Goal: Communication & Community: Participate in discussion

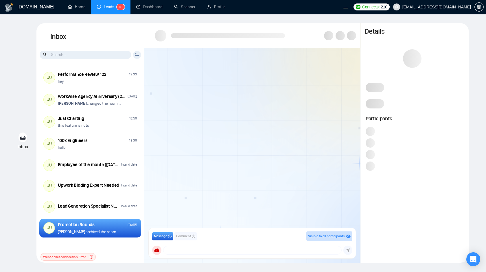
click at [216, 119] on div at bounding box center [252, 139] width 216 height 182
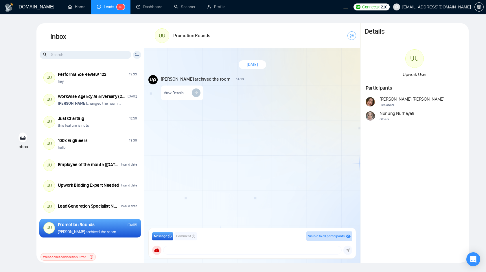
click at [181, 235] on span "Comment" at bounding box center [183, 236] width 15 height 6
click at [166, 236] on span "Message" at bounding box center [160, 236] width 13 height 6
click at [179, 221] on div "August 27, 2025 Andrian Marsella archived the room 14:10 New Message View Detai…" at bounding box center [252, 139] width 216 height 182
click at [166, 250] on icon "down" at bounding box center [165, 249] width 3 height 3
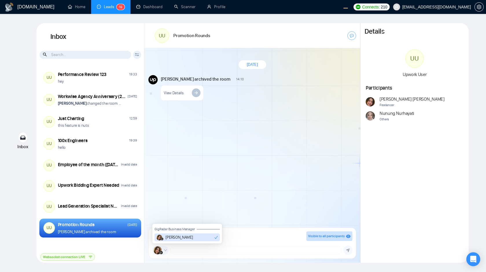
click at [191, 238] on button "Andrian" at bounding box center [187, 237] width 65 height 8
click at [207, 187] on div "August 27, 2025 Andrian Marsella archived the room 14:10 New Message View Detai…" at bounding box center [252, 139] width 216 height 182
click at [164, 250] on span at bounding box center [160, 249] width 16 height 9
click at [173, 235] on div "[PERSON_NAME]" at bounding box center [175, 237] width 36 height 6
click at [201, 185] on div "[DATE] [PERSON_NAME] archived the room 14:10 New Message View Details" at bounding box center [252, 139] width 216 height 182
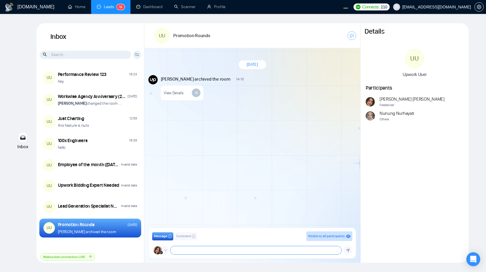
click at [185, 253] on textarea at bounding box center [256, 250] width 171 height 8
type textarea "a"
type textarea "d"
type textarea "a"
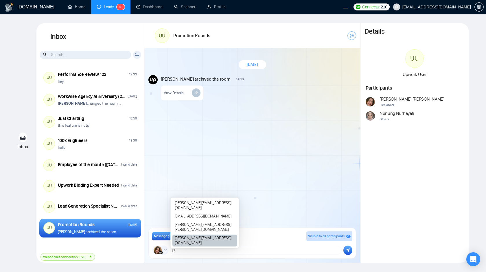
click at [182, 243] on div "[PERSON_NAME][EMAIL_ADDRESS][DOMAIN_NAME]" at bounding box center [205, 240] width 65 height 12
type textarea "@salman.fatih@gigradar.io"
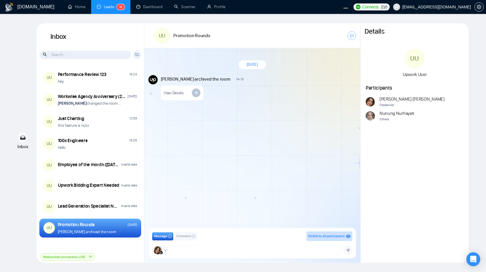
click at [249, 177] on div "August 27, 2025 Andrian Marsella archived the room 14:10 New Message View Detai…" at bounding box center [252, 139] width 216 height 182
click at [166, 252] on span at bounding box center [160, 249] width 16 height 9
click at [205, 175] on div "August 27, 2025 Andrian Marsella archived the room 14:10 New Message View Detai…" at bounding box center [252, 139] width 216 height 182
click at [330, 235] on span "Visible to all participants" at bounding box center [326, 236] width 37 height 4
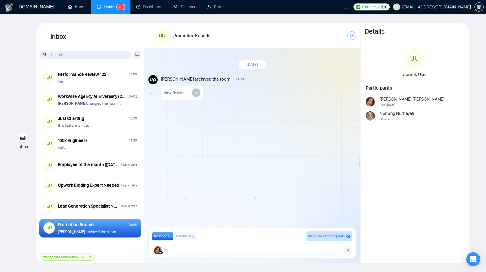
click at [184, 237] on span "Comment" at bounding box center [183, 236] width 15 height 6
click at [167, 236] on span "Message" at bounding box center [160, 236] width 13 height 6
click at [186, 236] on span "Comment" at bounding box center [183, 236] width 15 height 6
click at [162, 235] on span "Message" at bounding box center [160, 236] width 13 height 6
click at [201, 176] on div "August 27, 2025 Andrian Marsella archived the room 14:10 New Message View Detai…" at bounding box center [252, 139] width 216 height 182
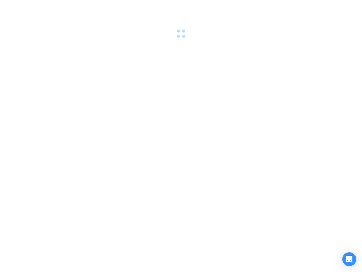
click at [259, 144] on div at bounding box center [181, 136] width 362 height 272
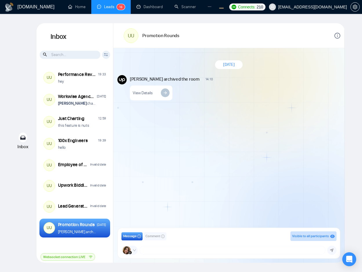
click at [207, 127] on div "[DATE] [PERSON_NAME] archived the room 14:10 New Message View Details" at bounding box center [228, 139] width 231 height 182
click at [162, 125] on div "[DATE] [PERSON_NAME] archived the room 14:10 New Message View Details" at bounding box center [228, 139] width 231 height 182
click at [137, 251] on span at bounding box center [129, 249] width 16 height 9
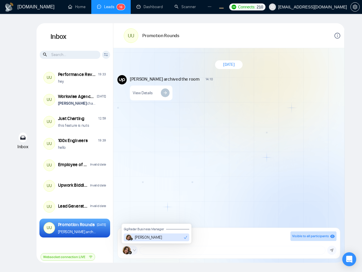
click at [137, 251] on span at bounding box center [129, 249] width 16 height 9
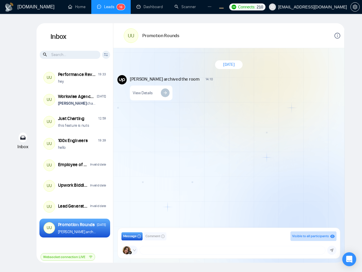
click at [157, 205] on div "August 27, 2025 Andrian Marsella archived the room 14:10 New Message View Detai…" at bounding box center [228, 139] width 231 height 182
click at [134, 249] on icon "down" at bounding box center [134, 249] width 3 height 3
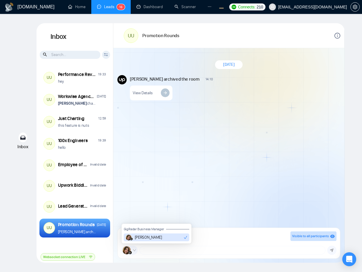
click at [168, 207] on div "August 27, 2025 Andrian Marsella archived the room 14:10 New Message View Detai…" at bounding box center [228, 139] width 231 height 182
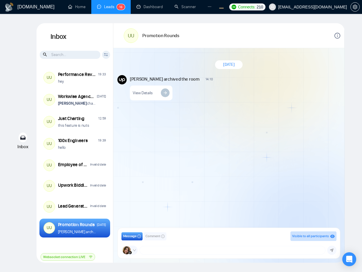
click at [320, 239] on div "Visible to all participants" at bounding box center [313, 236] width 46 height 10
click at [155, 235] on span "Comment" at bounding box center [152, 236] width 15 height 6
click at [135, 237] on span "Message" at bounding box center [129, 236] width 13 height 6
click at [149, 236] on span "Comment" at bounding box center [152, 236] width 15 height 6
click at [128, 238] on span "Message" at bounding box center [129, 236] width 13 height 6
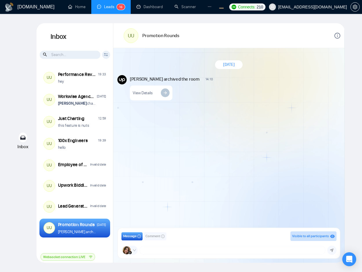
click at [158, 239] on button "Comment" at bounding box center [155, 236] width 23 height 8
click at [132, 235] on span "Message" at bounding box center [129, 236] width 13 height 6
click at [155, 235] on span "Comment" at bounding box center [152, 236] width 15 height 6
click at [137, 235] on button "Message" at bounding box center [131, 236] width 21 height 8
click at [186, 158] on div "August 27, 2025 Andrian Marsella archived the room 14:10 New Message View Detai…" at bounding box center [228, 139] width 231 height 182
